Goal: Information Seeking & Learning: Check status

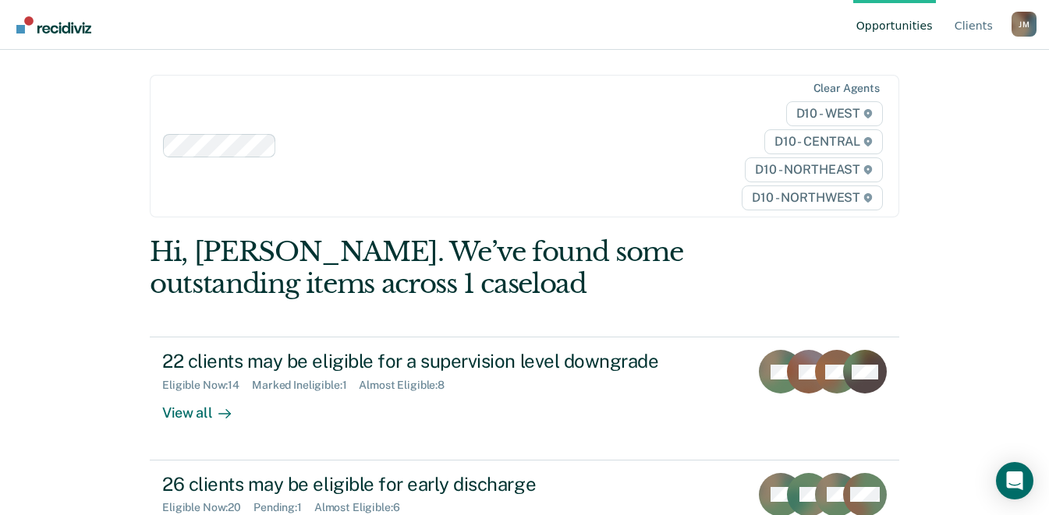
scroll to position [211, 0]
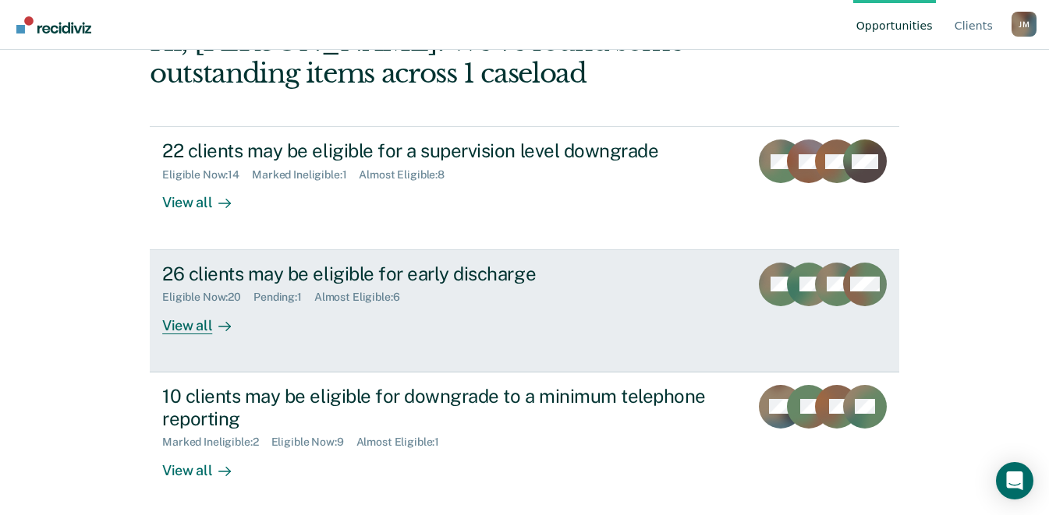
click at [181, 324] on div "View all" at bounding box center [205, 319] width 87 height 30
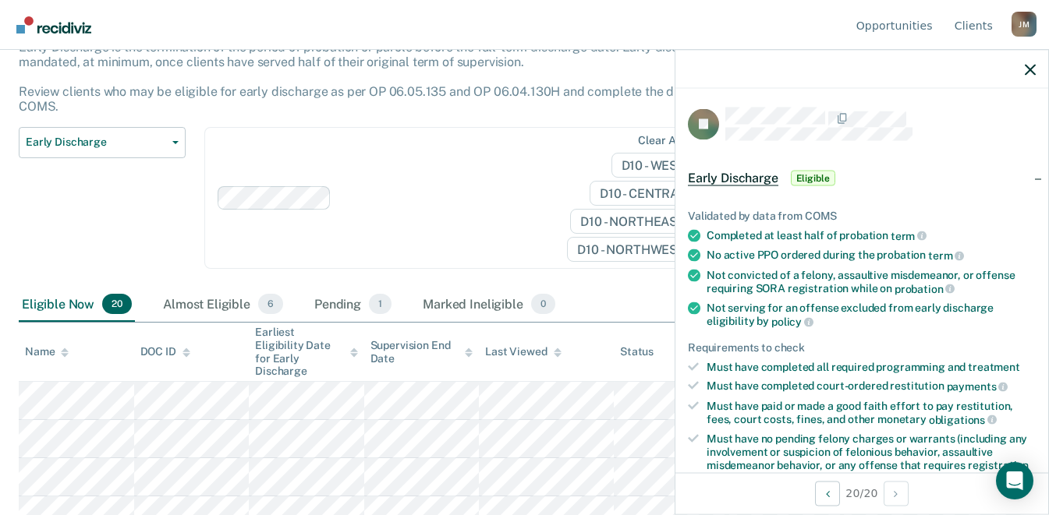
scroll to position [129, 0]
